Goal: Transaction & Acquisition: Register for event/course

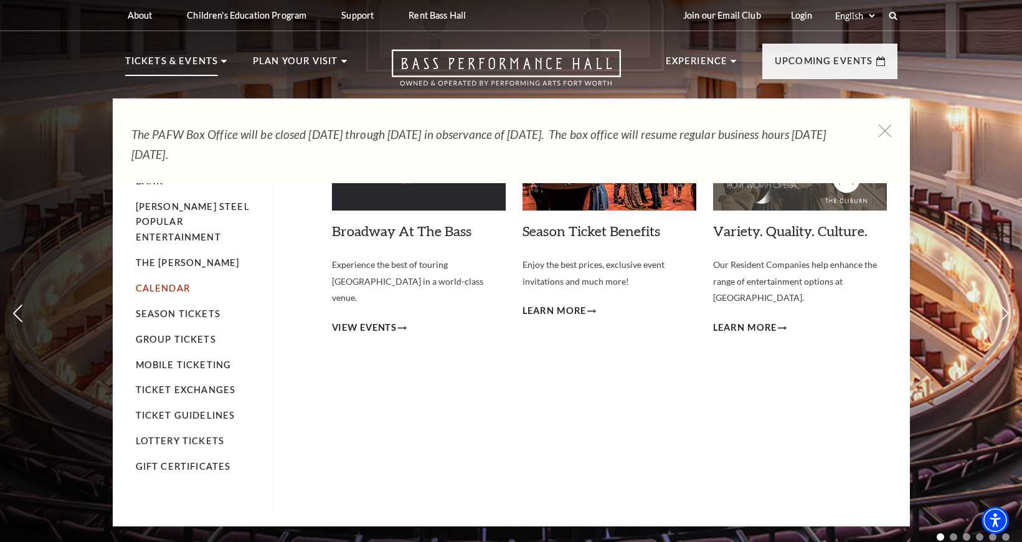
click at [158, 283] on link "Calendar" at bounding box center [163, 288] width 54 height 11
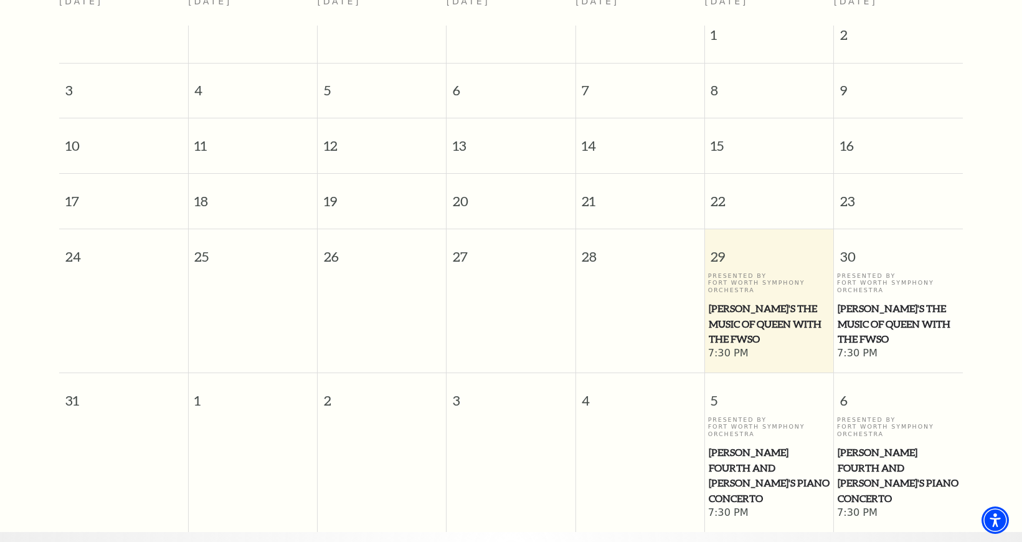
scroll to position [359, 0]
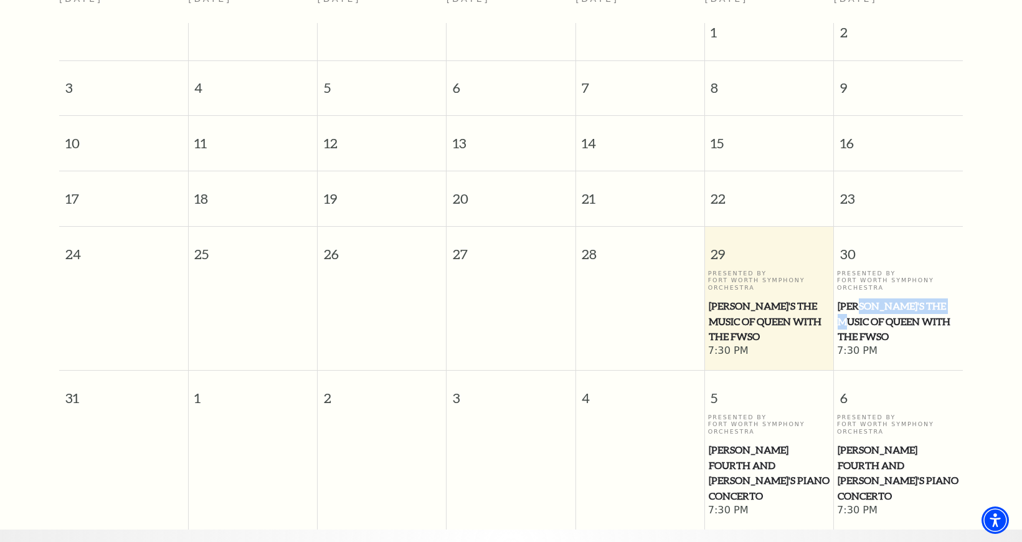
click at [868, 301] on span "Windborne's The Music of Queen with the FWSO" at bounding box center [898, 321] width 121 height 46
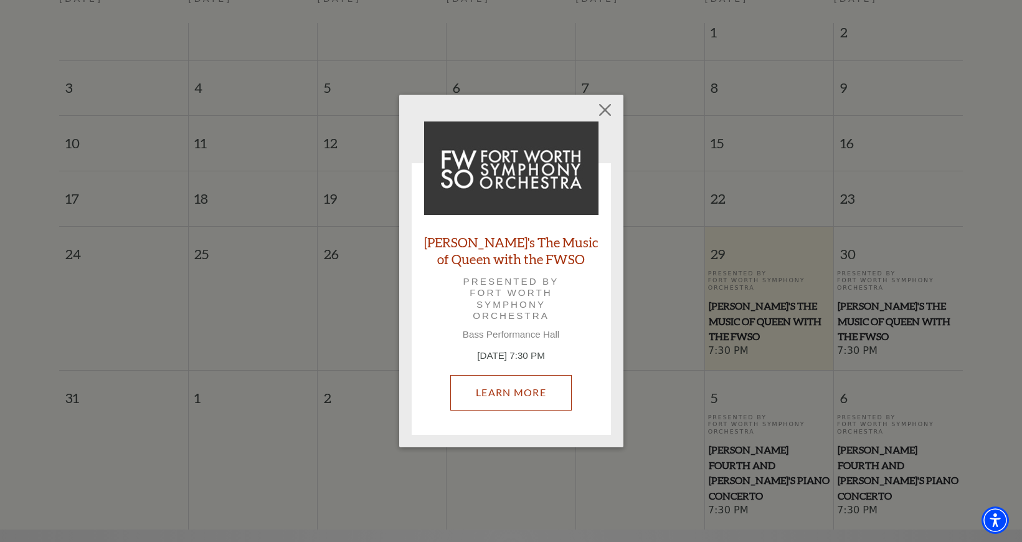
click at [516, 395] on link "Learn More" at bounding box center [510, 392] width 121 height 35
